Goal: Transaction & Acquisition: Purchase product/service

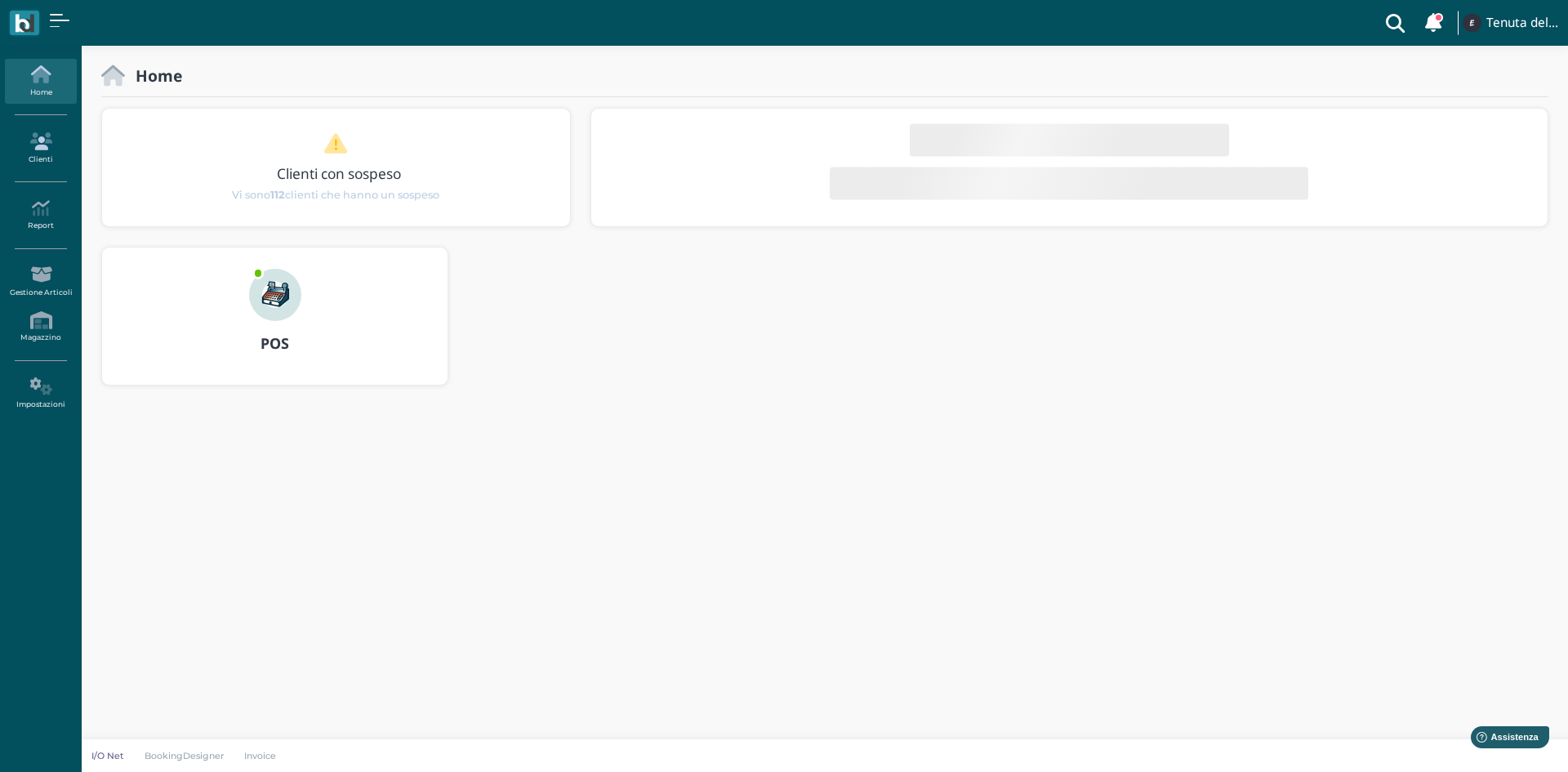
click at [56, 165] on link "Clienti" at bounding box center [40, 149] width 71 height 45
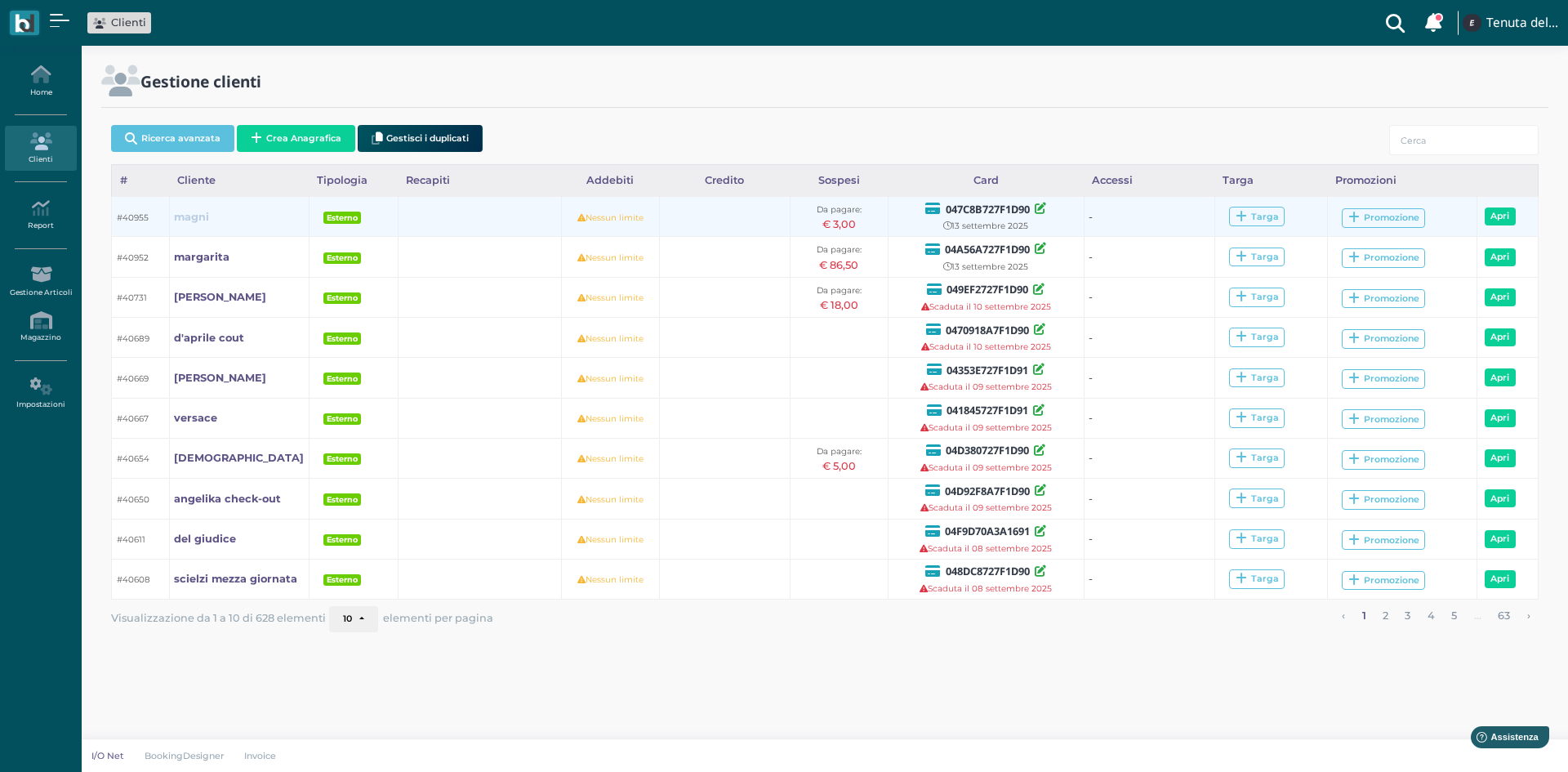
click at [183, 221] on b "magni" at bounding box center [191, 217] width 35 height 13
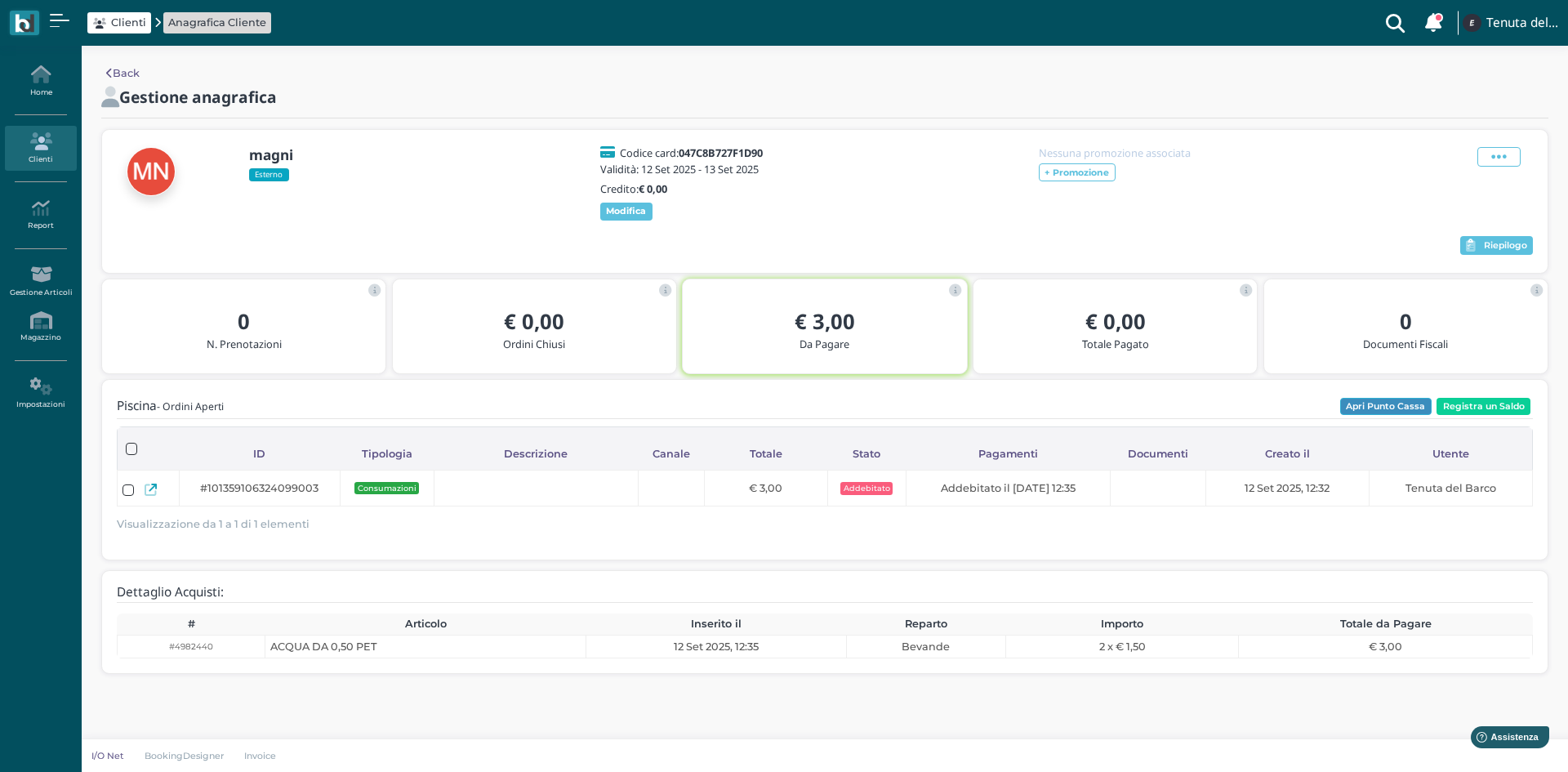
click at [1411, 398] on button "Apri Punto Cassa" at bounding box center [1386, 407] width 92 height 18
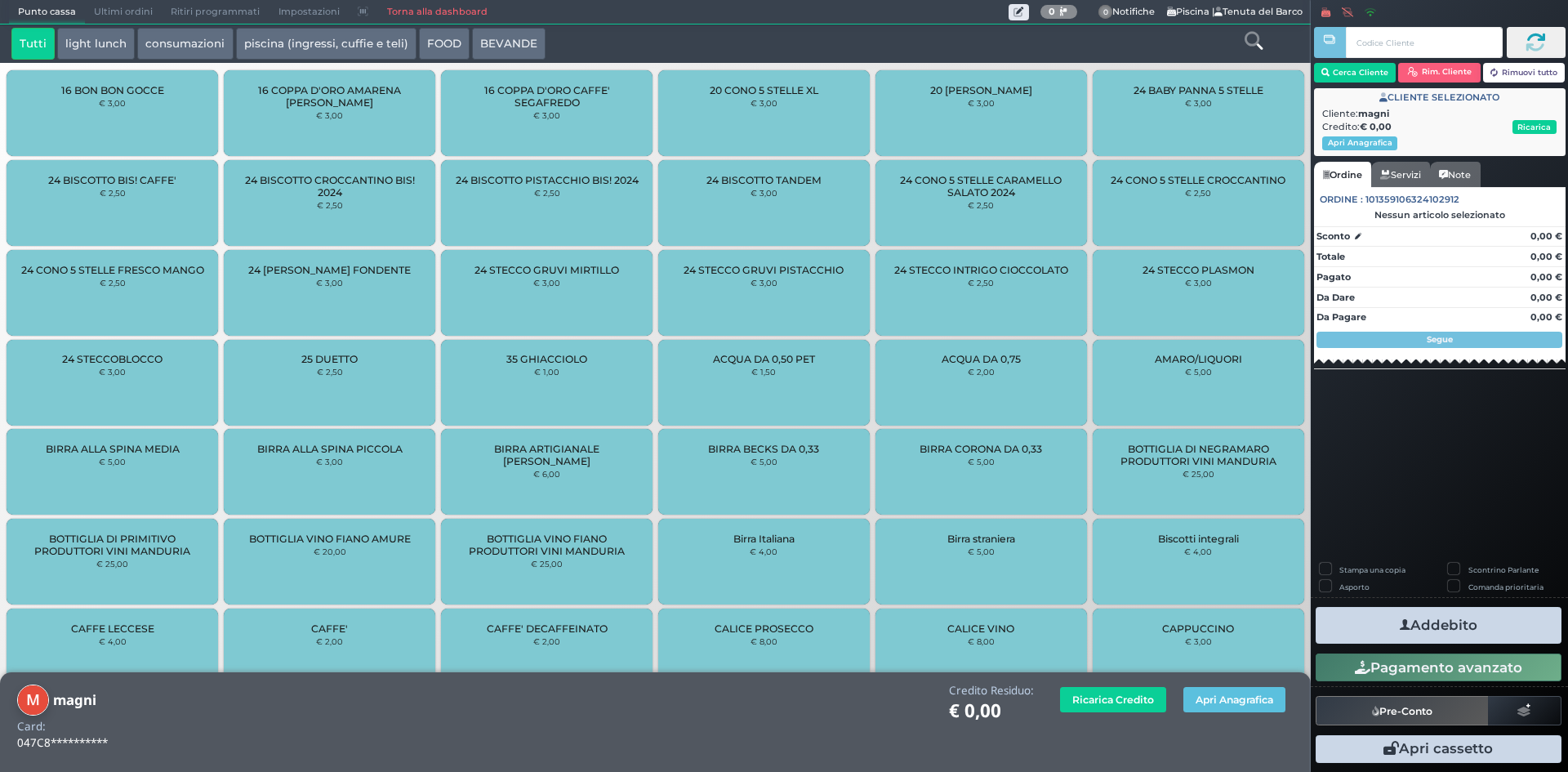
click at [111, 51] on button "light lunch" at bounding box center [96, 44] width 78 height 33
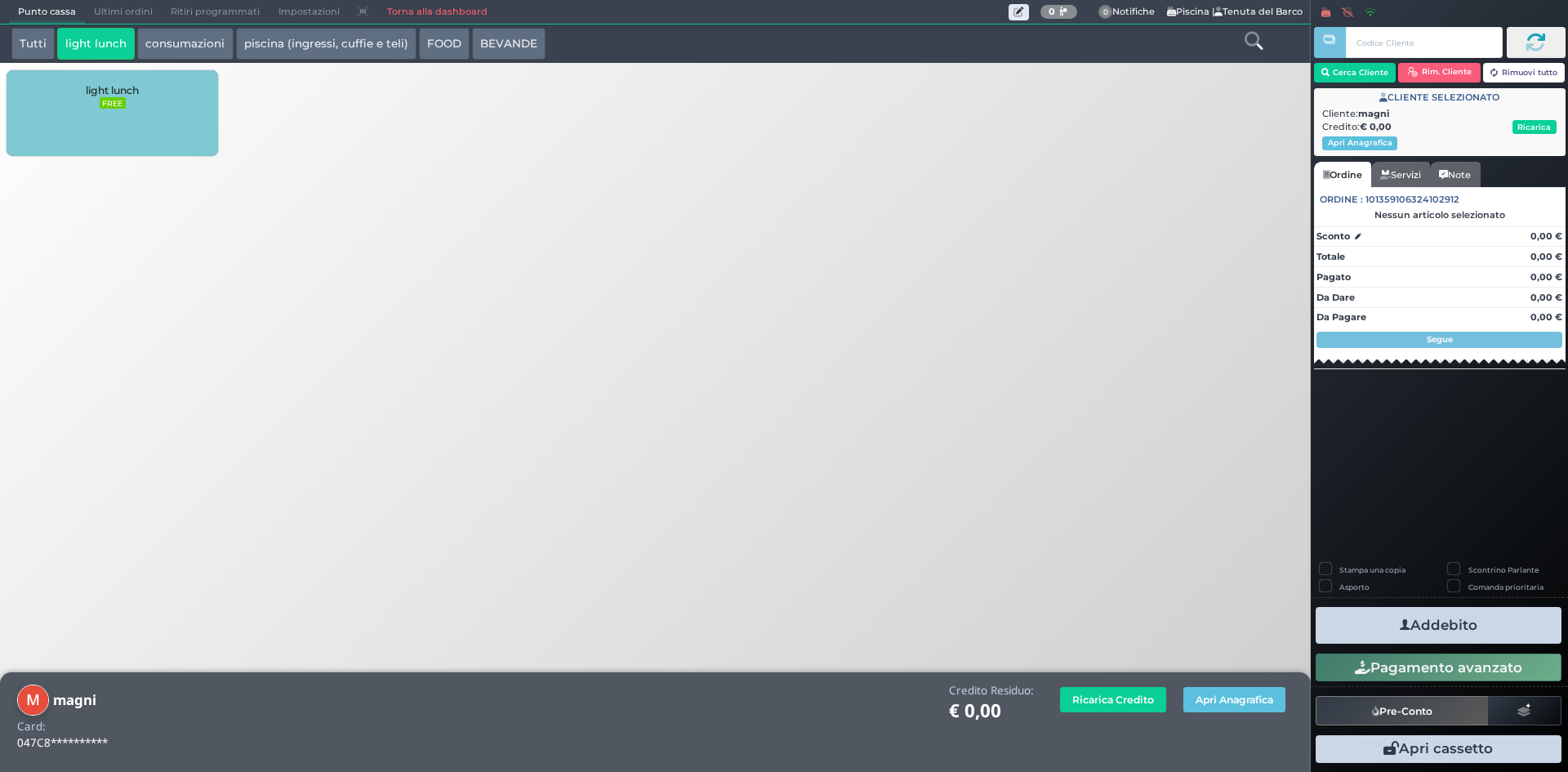
click at [118, 87] on span "light lunch" at bounding box center [112, 91] width 53 height 13
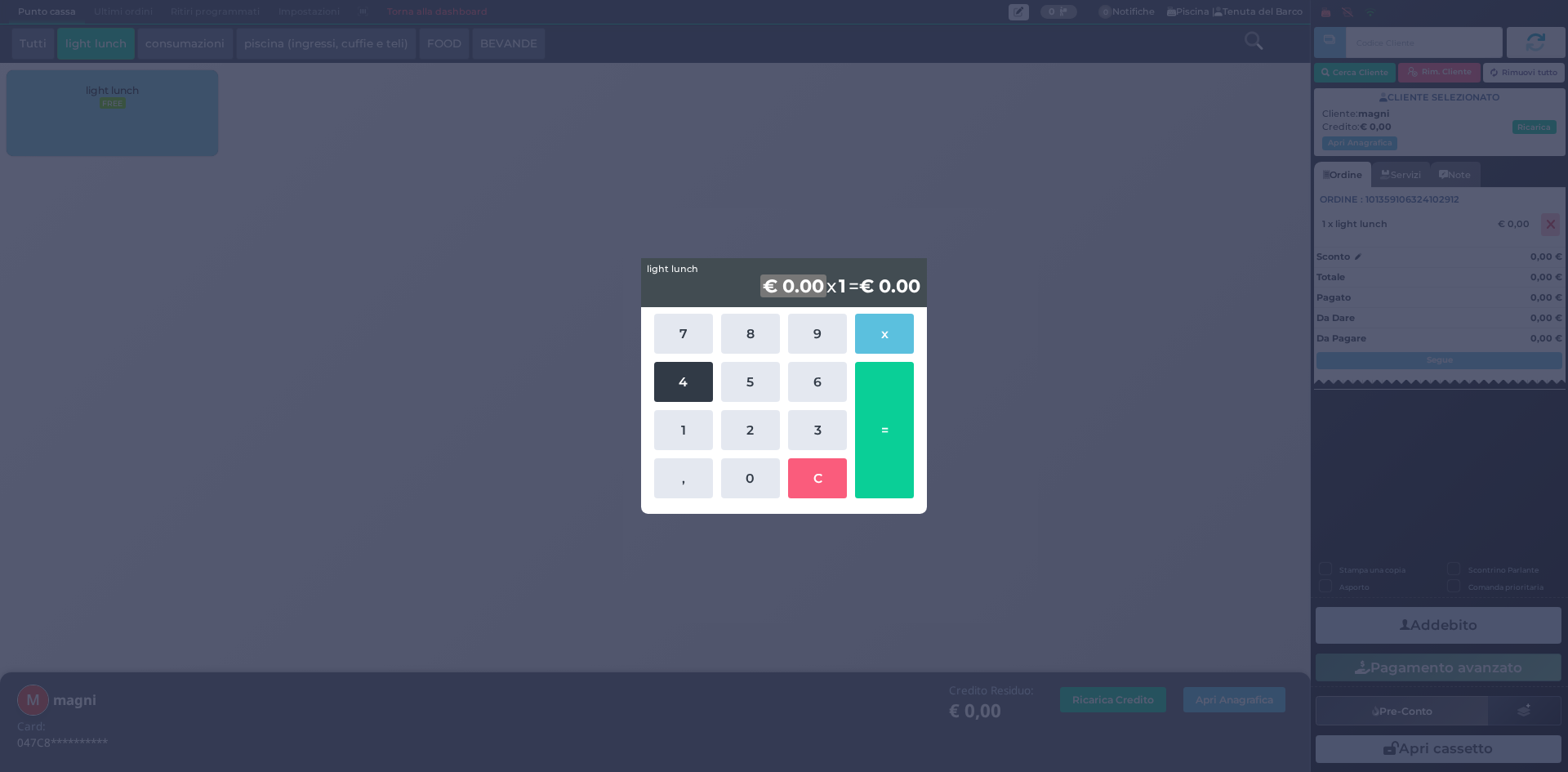
click at [656, 375] on button "4" at bounding box center [683, 381] width 59 height 40
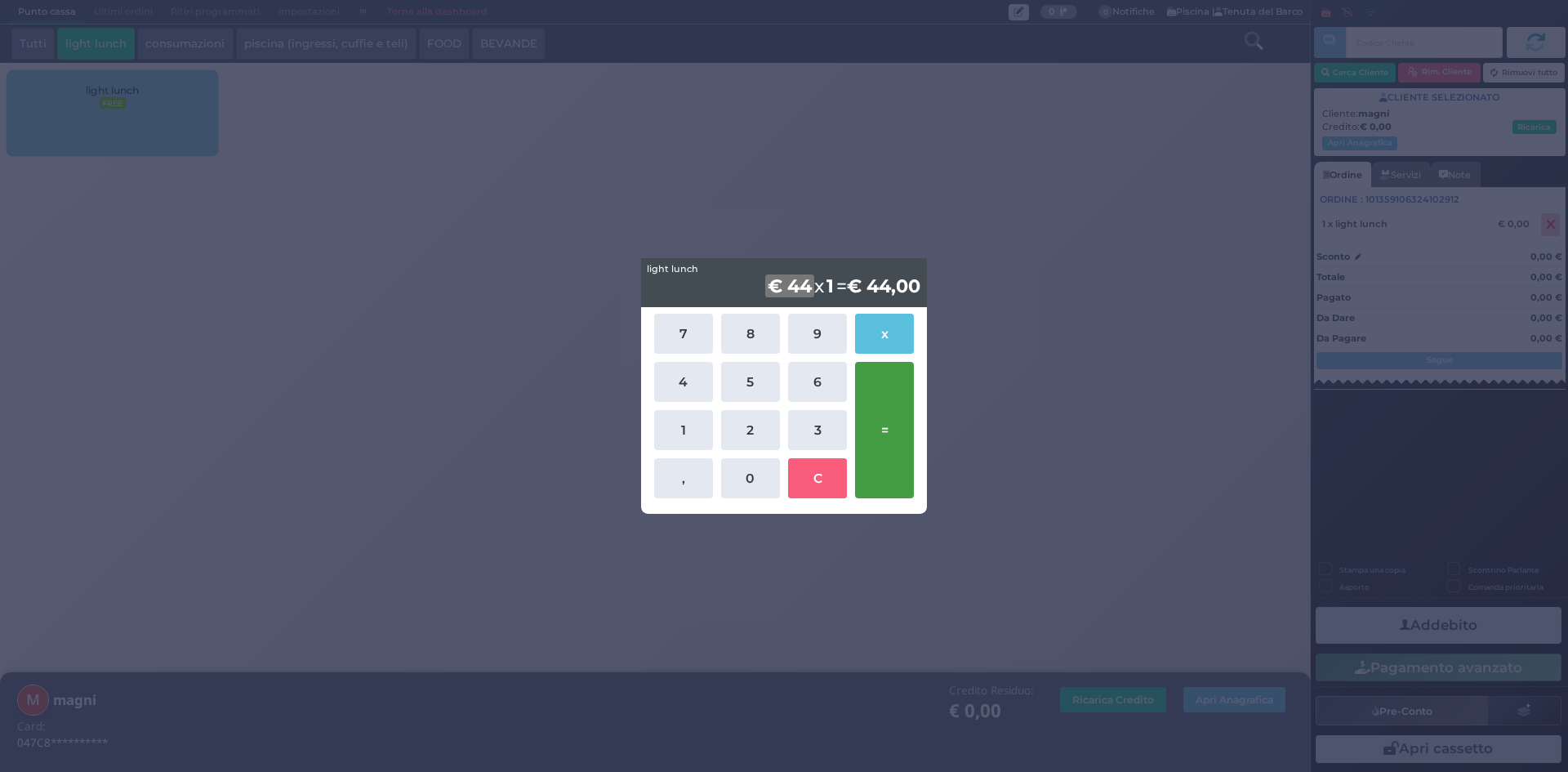
click at [892, 392] on button "=" at bounding box center [884, 429] width 59 height 136
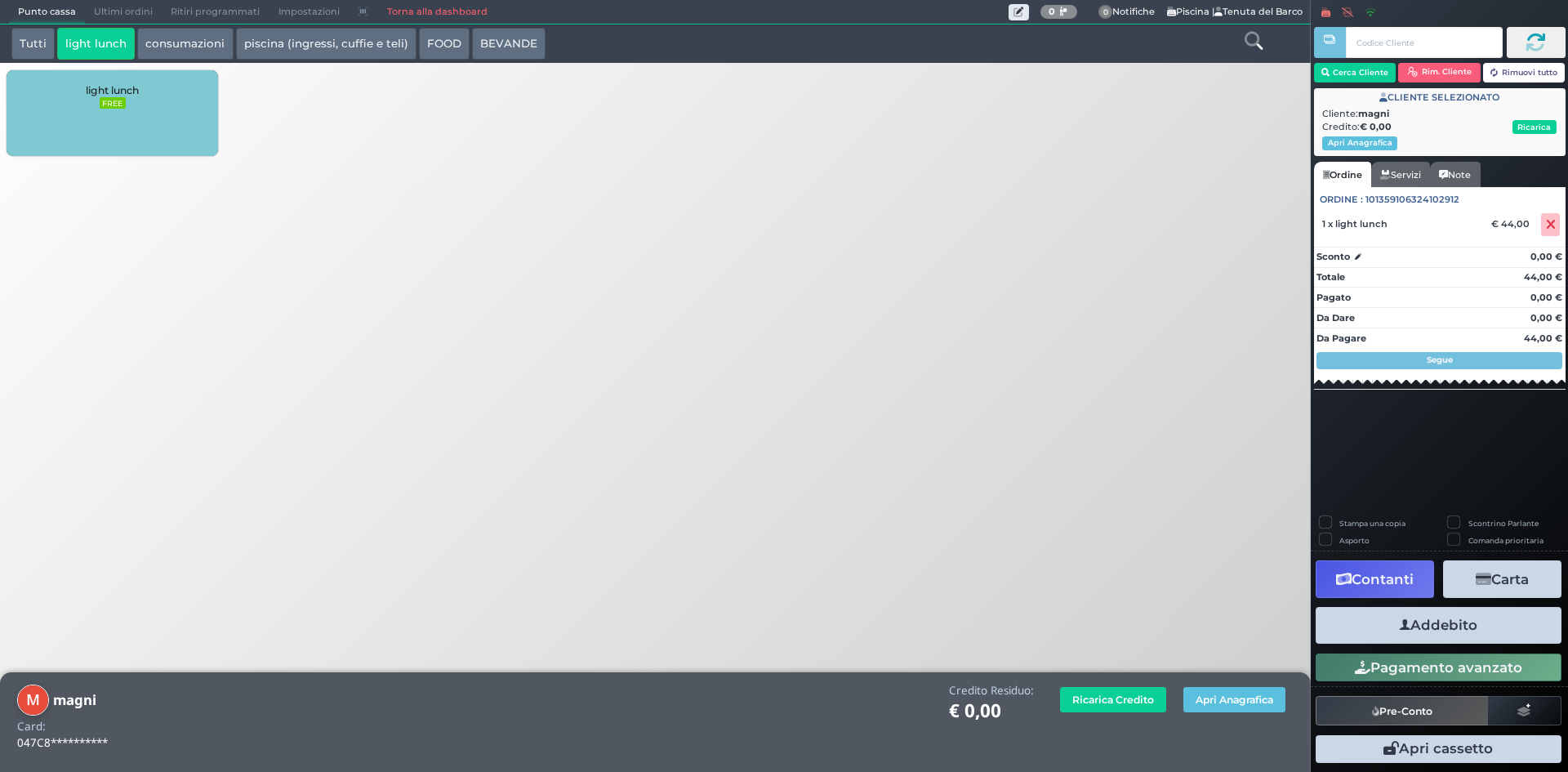
click at [1440, 631] on button "Addebito" at bounding box center [1438, 625] width 246 height 37
